Goal: Information Seeking & Learning: Learn about a topic

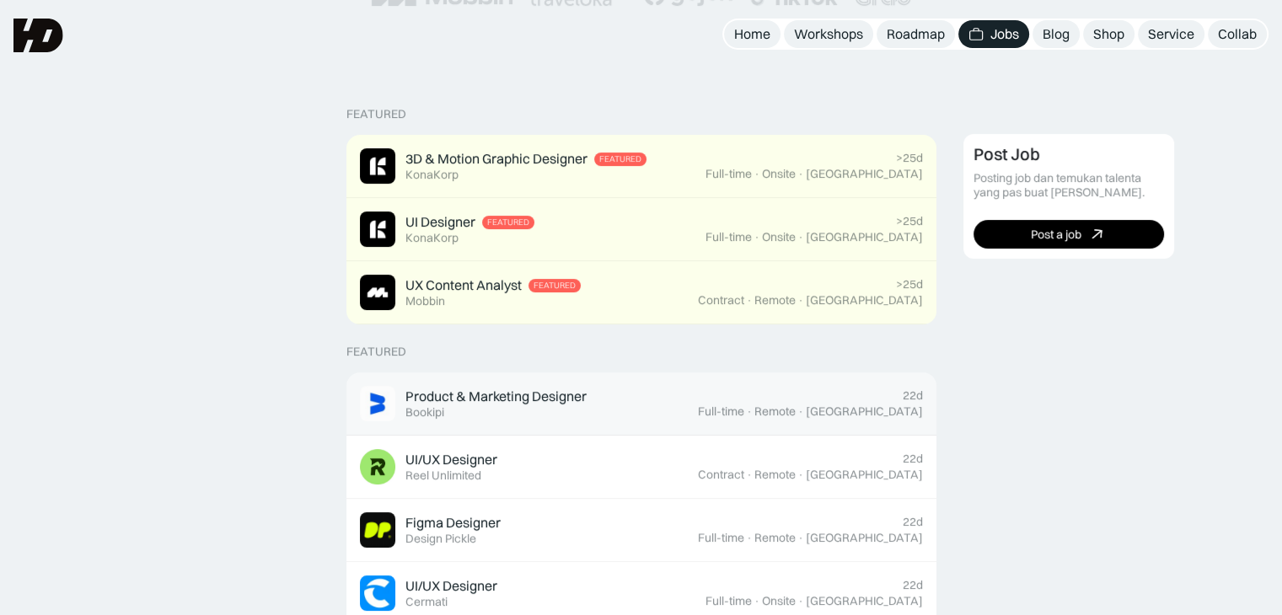
scroll to position [253, 0]
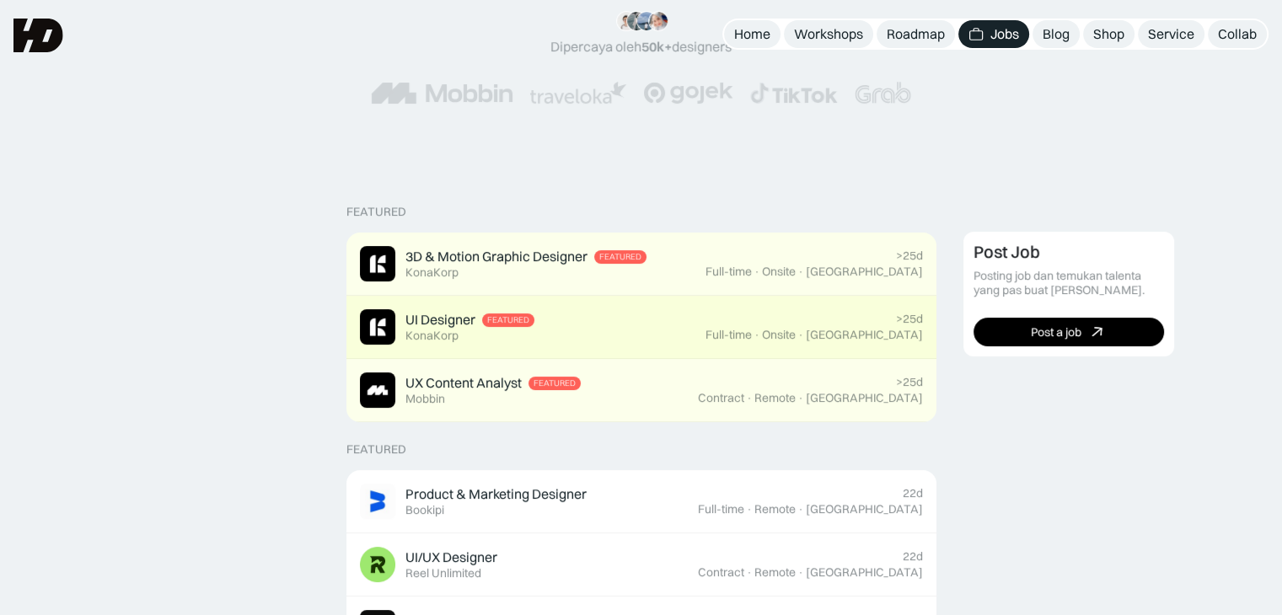
click at [454, 325] on div "UI Designer" at bounding box center [440, 320] width 70 height 18
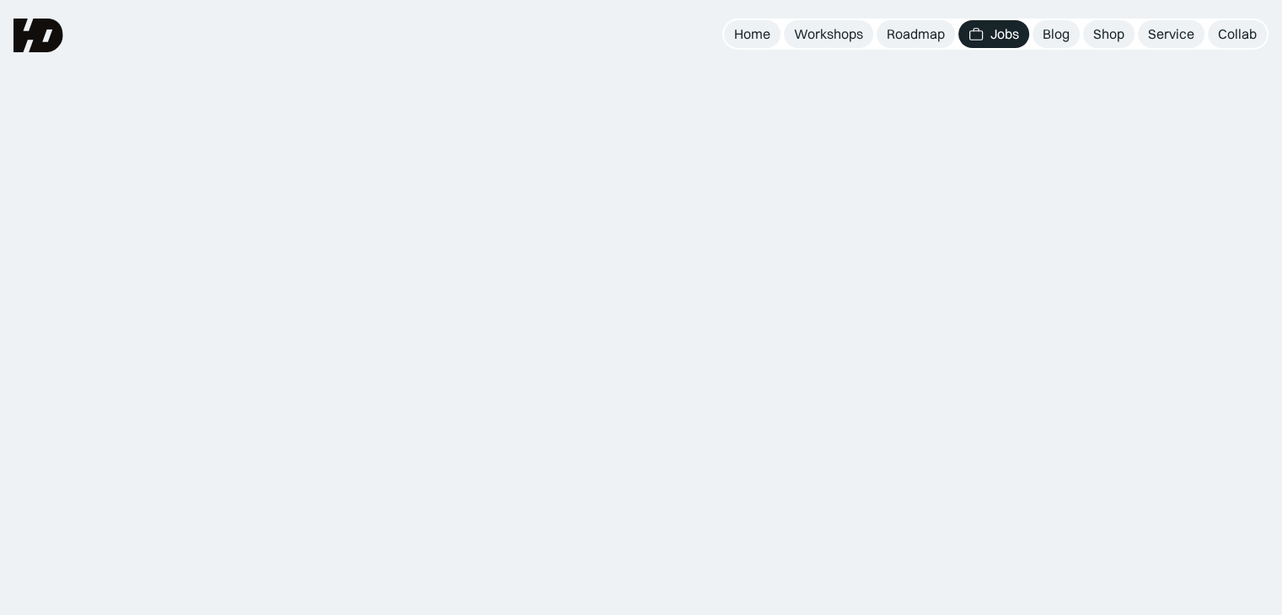
scroll to position [253, 0]
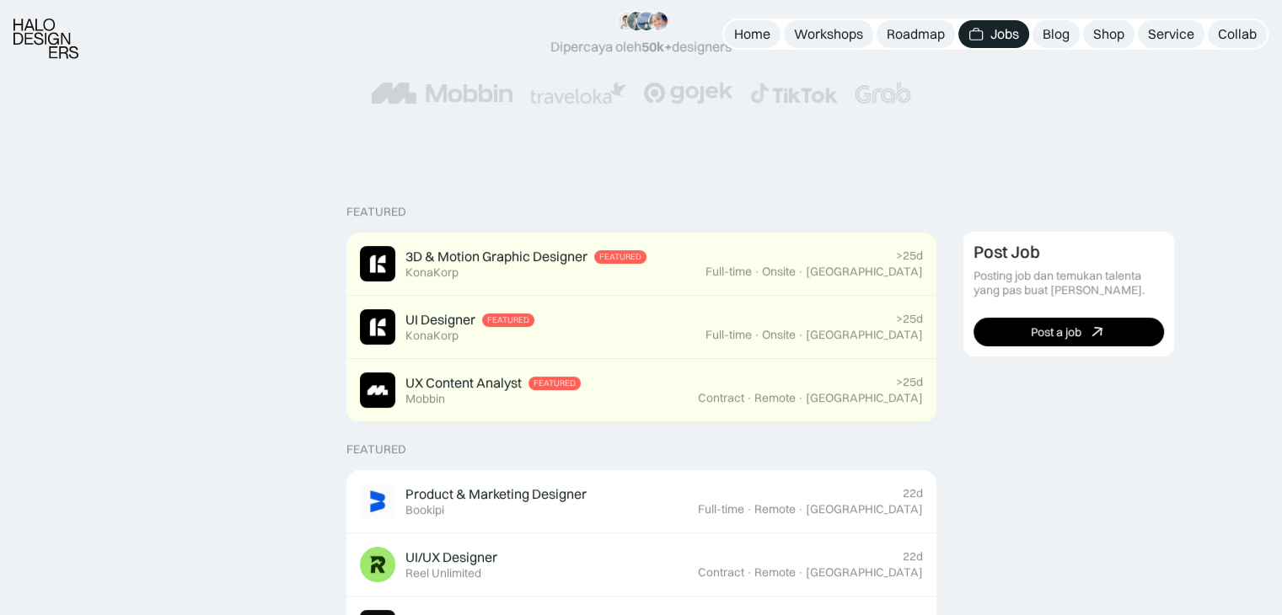
click at [341, 134] on div "“Siang tim HD, mau ngasih kabar kalo mulai minggu depan udah landing my first j…" at bounding box center [640, 57] width 1147 height 161
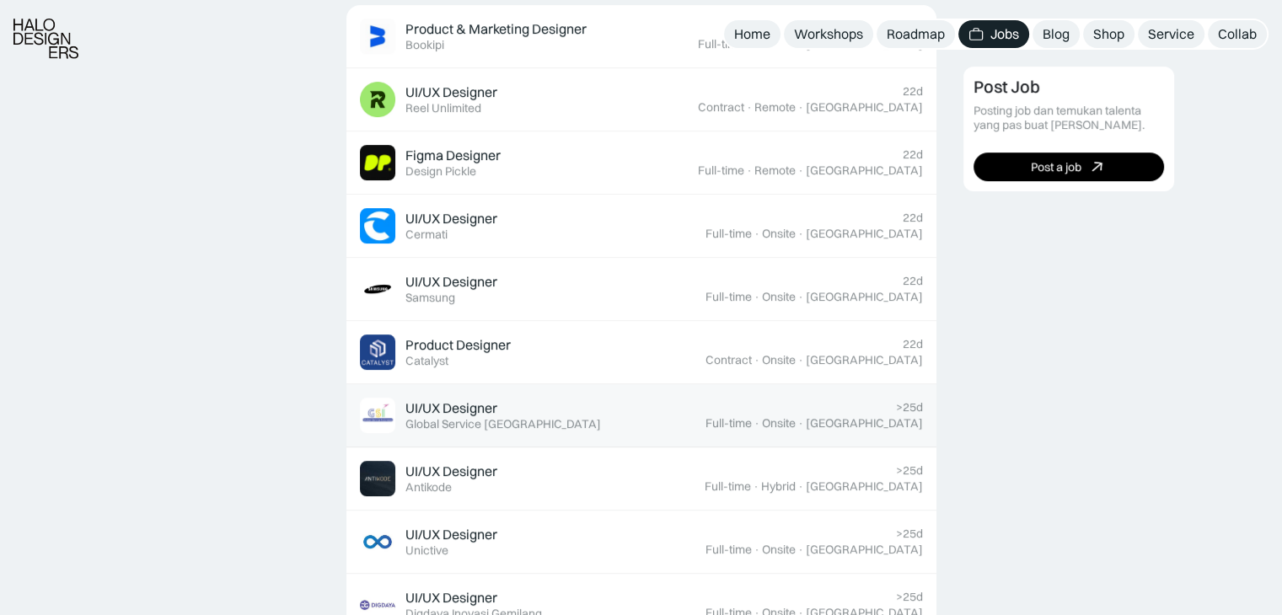
scroll to position [759, 0]
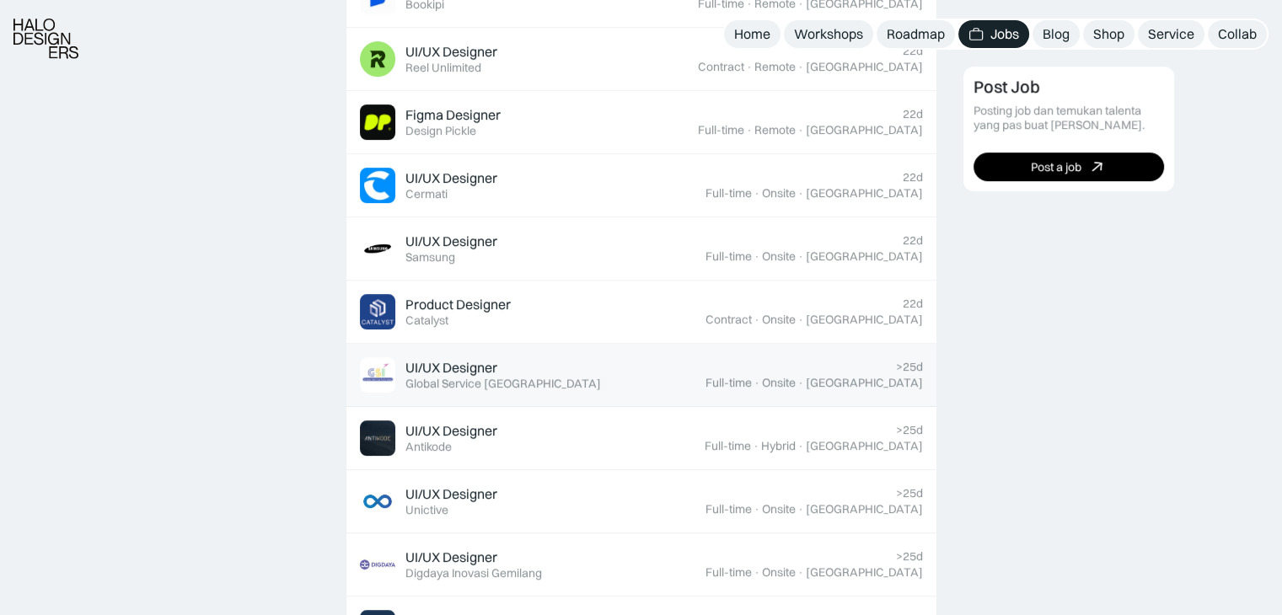
click at [474, 394] on link "UI/UX Designer Featured Global Service [GEOGRAPHIC_DATA] >25d Full-time · Onsit…" at bounding box center [641, 375] width 590 height 63
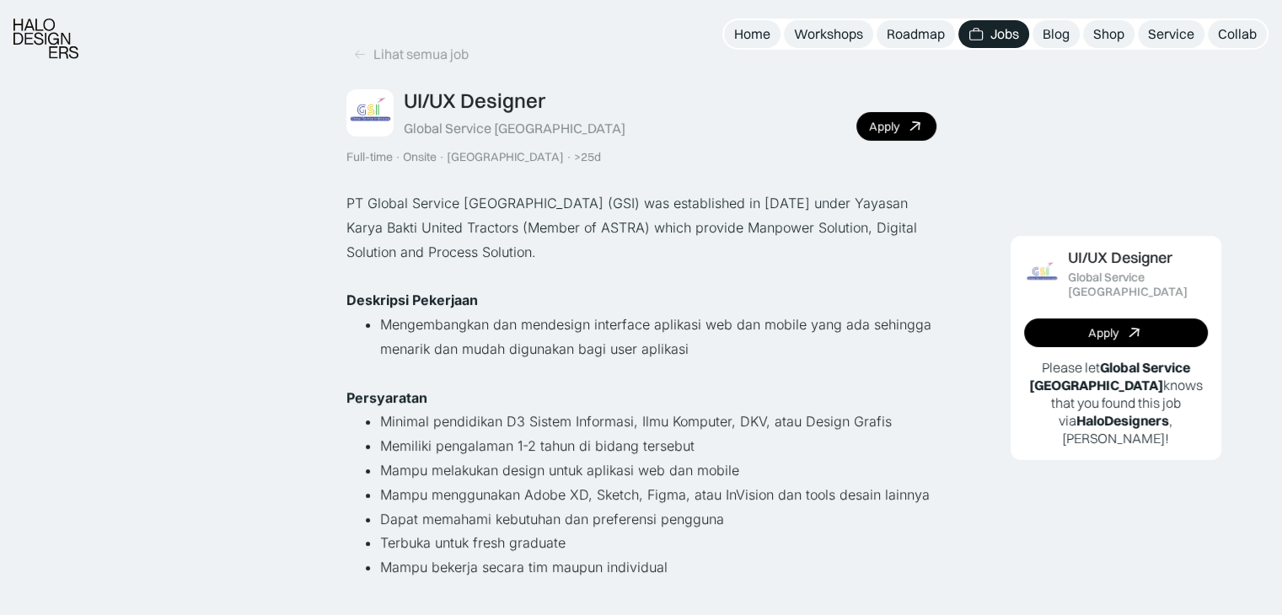
scroll to position [84, 0]
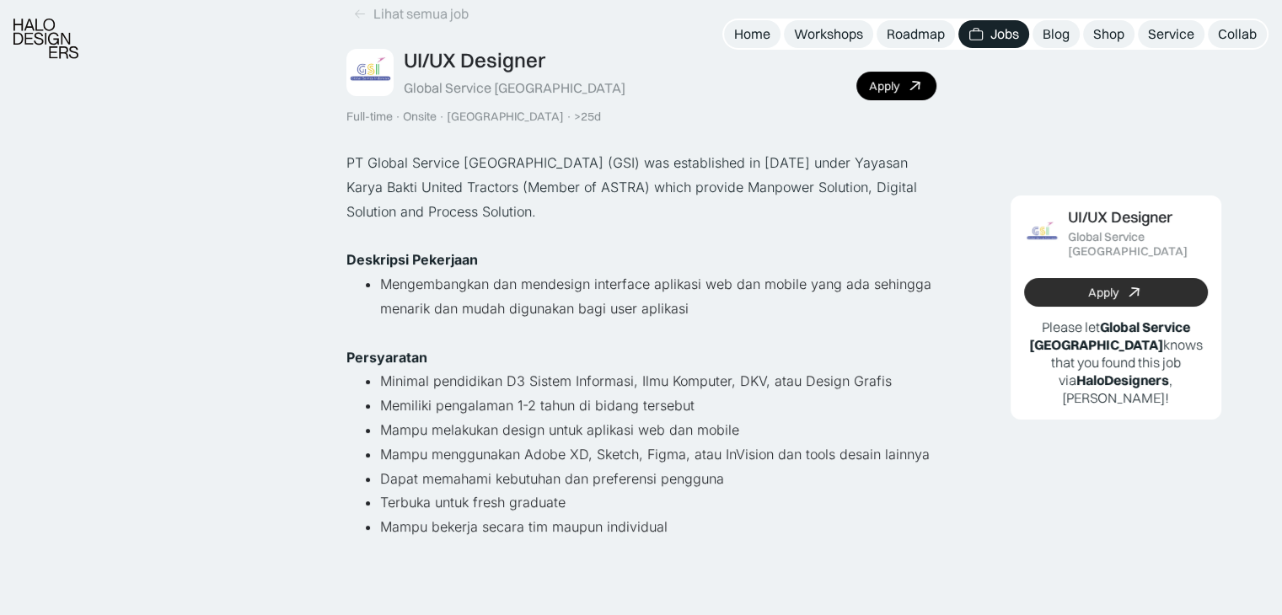
click at [1126, 284] on div at bounding box center [1134, 292] width 18 height 17
